Goal: Check status: Check status

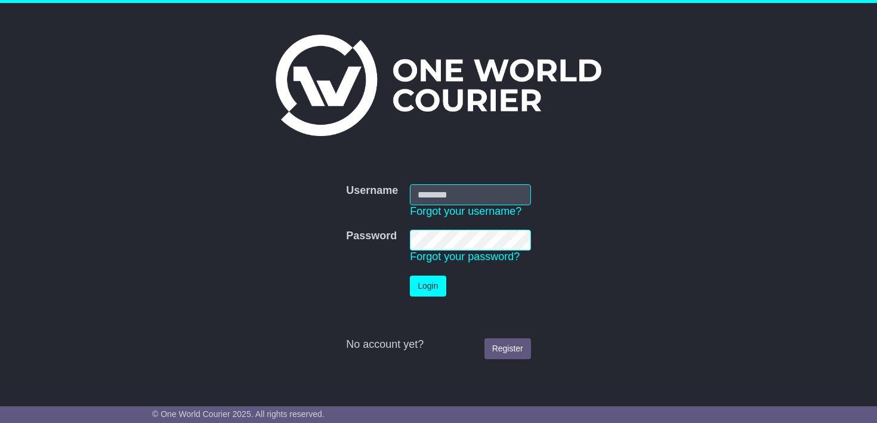
type input "**********"
click at [430, 279] on button "Login" at bounding box center [428, 285] width 36 height 21
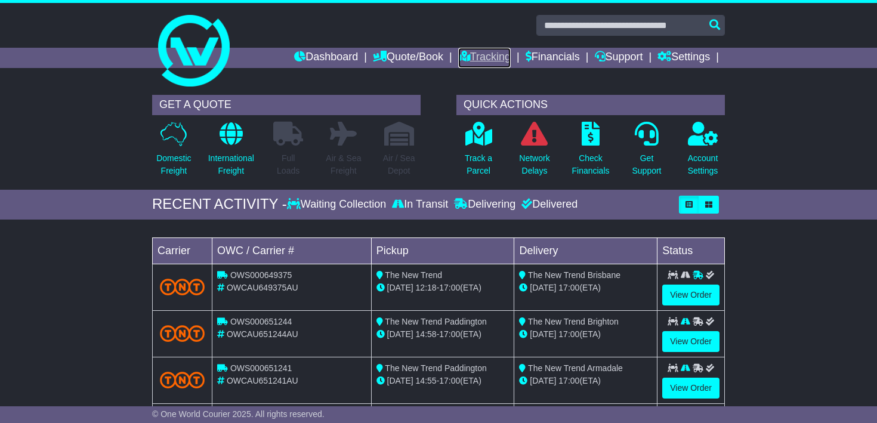
click at [478, 55] on link "Tracking" at bounding box center [484, 58] width 52 height 20
